Goal: Task Accomplishment & Management: Use online tool/utility

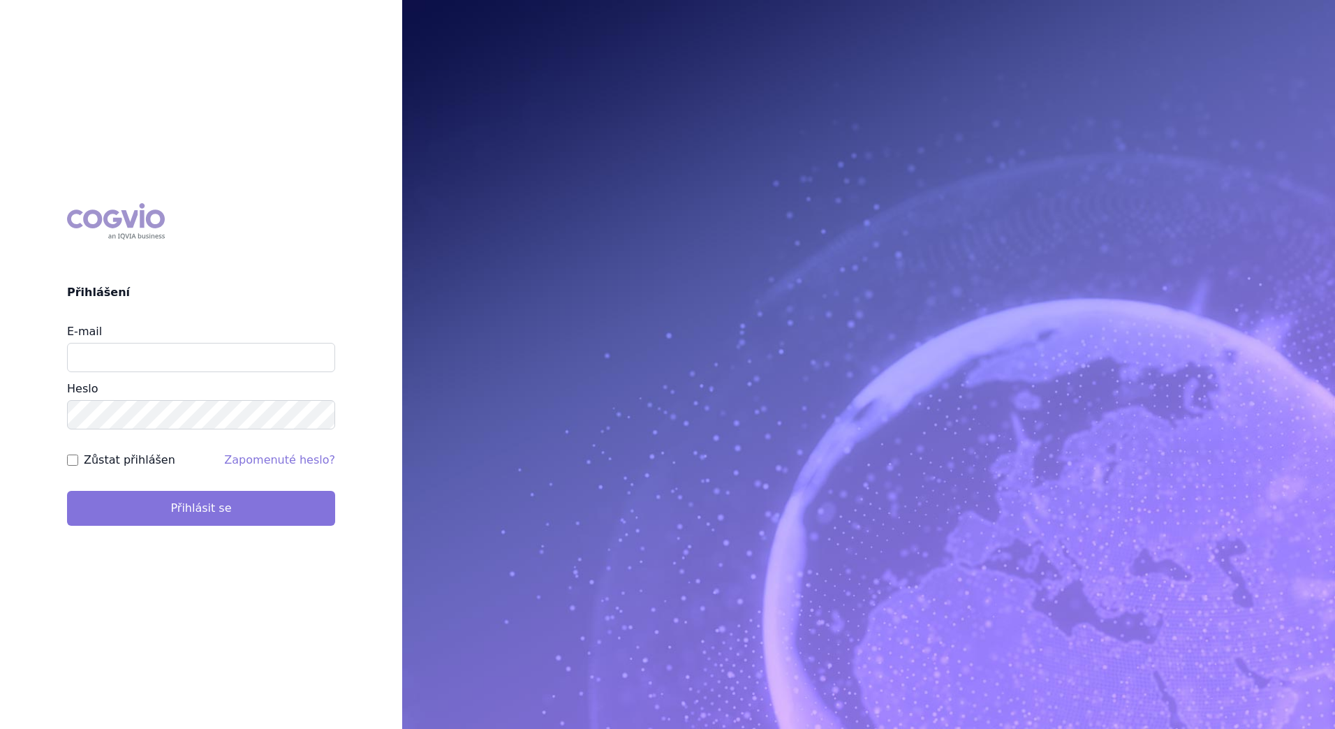
type input "[EMAIL_ADDRESS][PERSON_NAME][DOMAIN_NAME]"
click at [227, 517] on button "Přihlásit se" at bounding box center [201, 508] width 268 height 35
click at [232, 514] on button "Přihlásit se" at bounding box center [201, 508] width 268 height 35
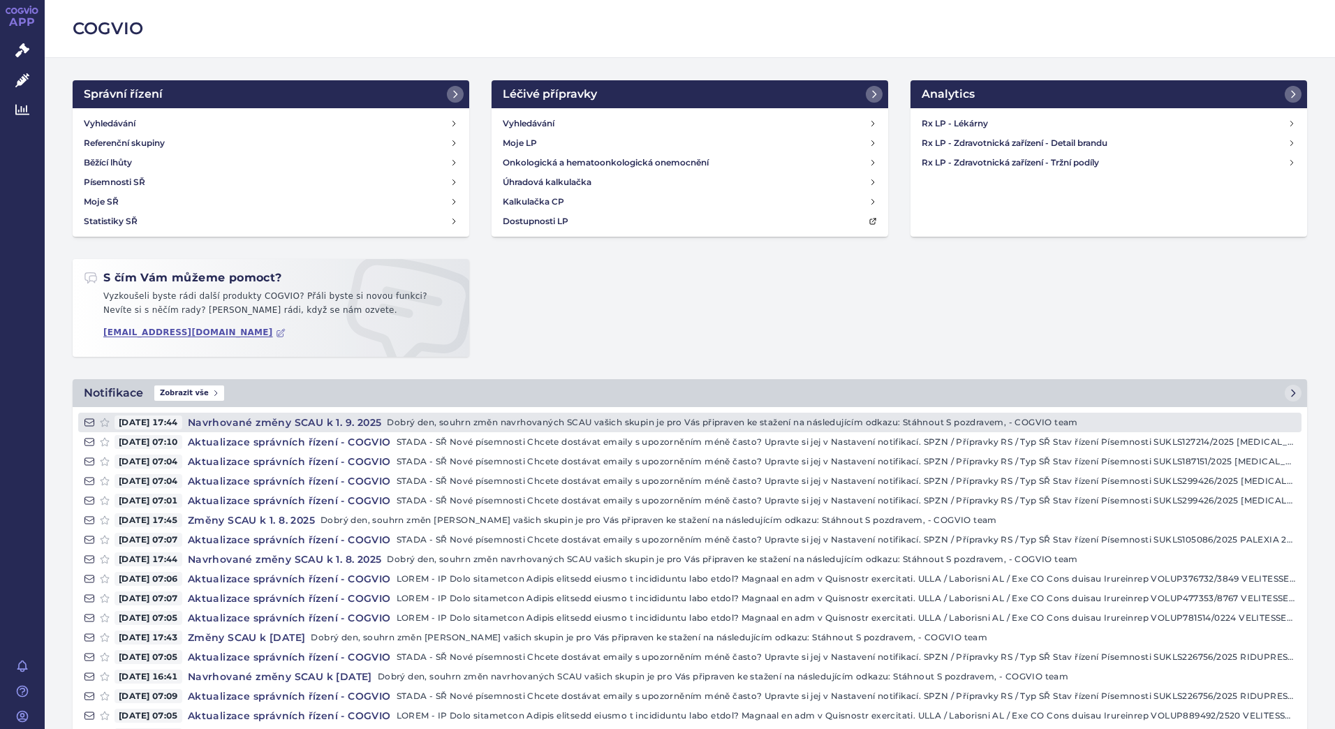
click at [179, 421] on span "20.08.2025 17:44" at bounding box center [148, 422] width 68 height 14
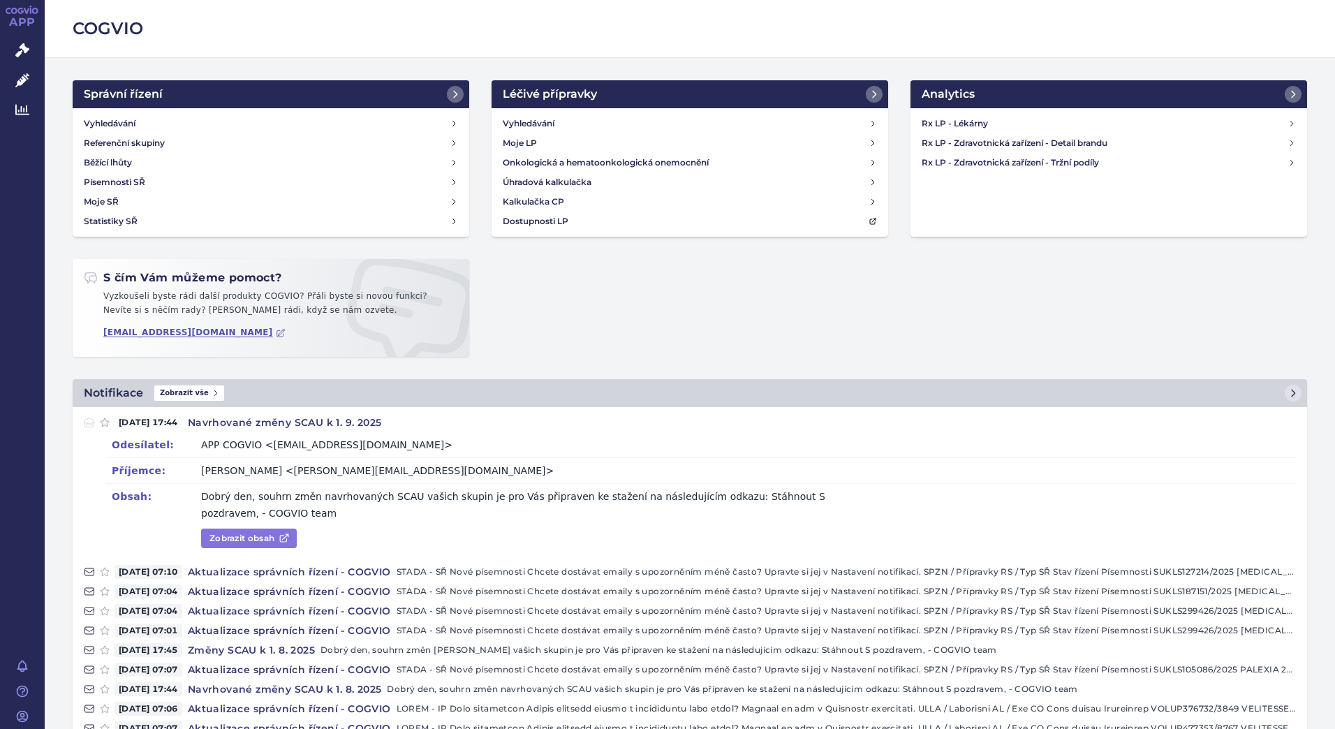
click at [240, 537] on link "Zobrazit obsah" at bounding box center [249, 538] width 96 height 20
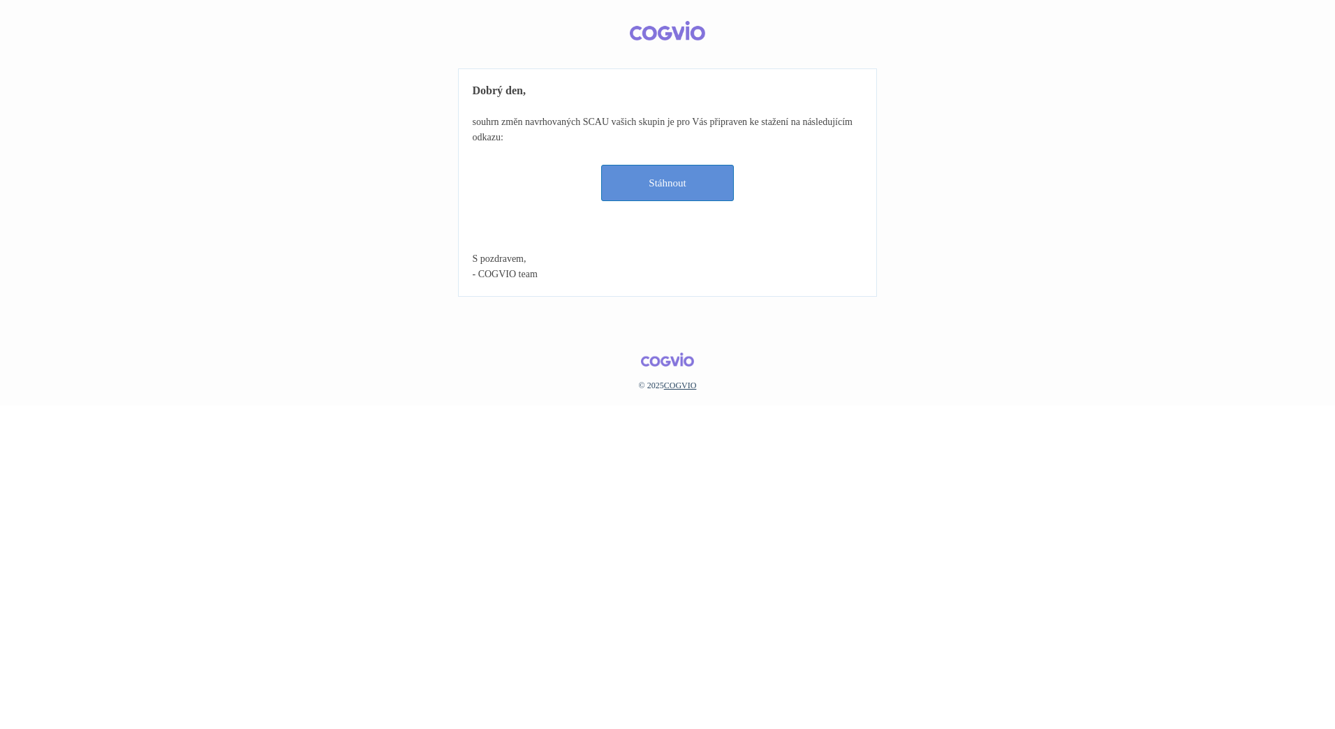
click at [678, 175] on link "Stáhnout" at bounding box center [667, 183] width 133 height 36
